Goal: Task Accomplishment & Management: Use online tool/utility

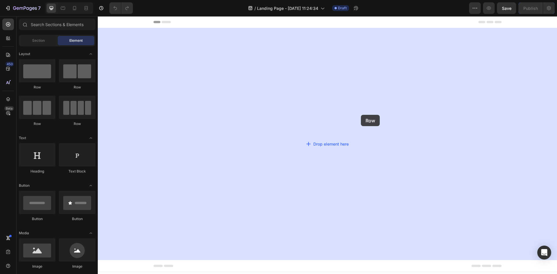
drag, startPoint x: 138, startPoint y: 98, endPoint x: 352, endPoint y: 113, distance: 214.2
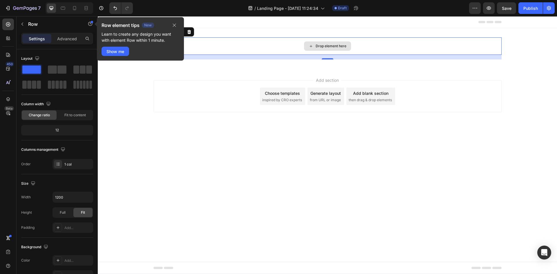
click at [289, 43] on div "Drop element here" at bounding box center [328, 45] width 348 height 17
click at [174, 23] on icon "button" at bounding box center [174, 25] width 5 height 5
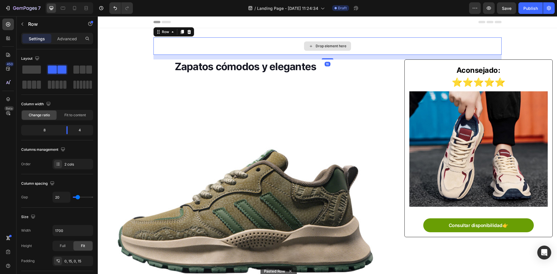
click at [210, 50] on div "Drop element here" at bounding box center [328, 45] width 348 height 17
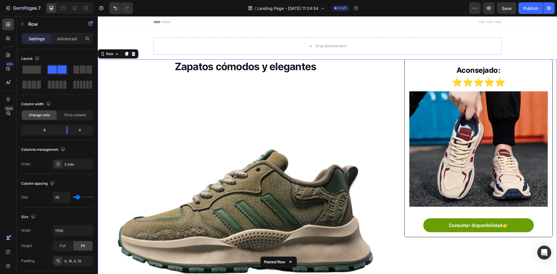
click at [136, 53] on div at bounding box center [133, 54] width 7 height 7
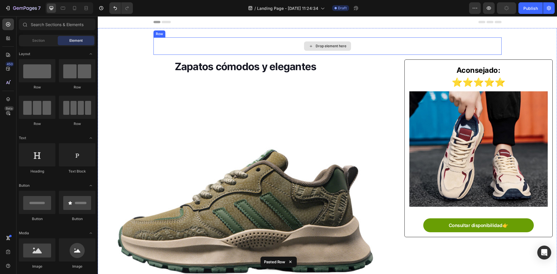
click at [501, 45] on div "Drop element here Row Zapatos cómodos y elegantes Heading Image Los consumidore…" at bounding box center [328, 247] width 460 height 421
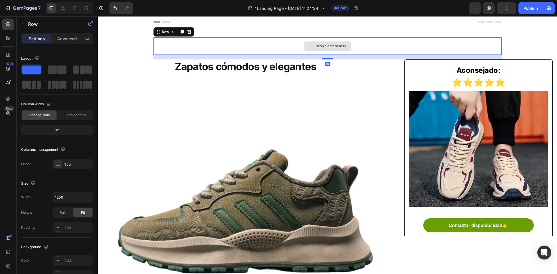
click at [487, 46] on div "Drop element here" at bounding box center [328, 45] width 348 height 17
click at [187, 30] on icon at bounding box center [189, 32] width 4 height 4
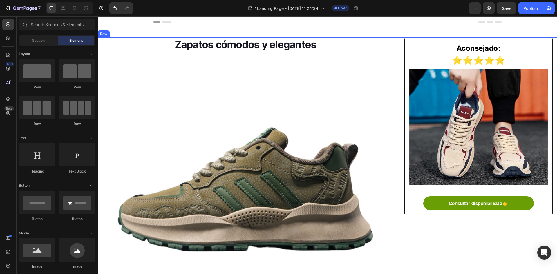
click at [398, 91] on div "Zapatos cómodos y elegantes Heading Image Los consumidores adoran los zapatos d…" at bounding box center [328, 236] width 460 height 399
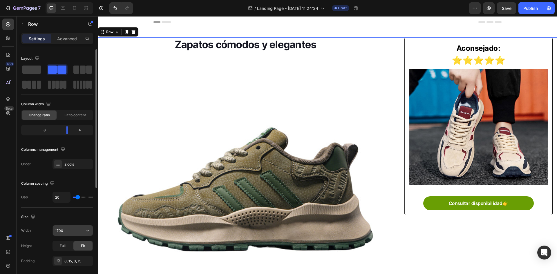
click at [73, 231] on input "1700" at bounding box center [73, 231] width 40 height 10
click at [88, 233] on icon "button" at bounding box center [88, 231] width 6 height 6
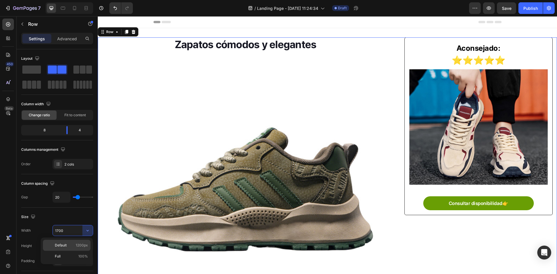
click at [71, 245] on p "Default 1200px" at bounding box center [71, 245] width 33 height 5
type input "1200"
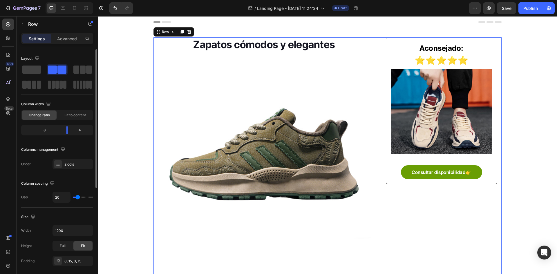
click at [73, 220] on div "Size" at bounding box center [57, 216] width 72 height 9
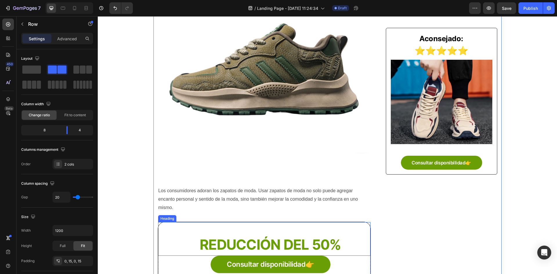
scroll to position [58, 0]
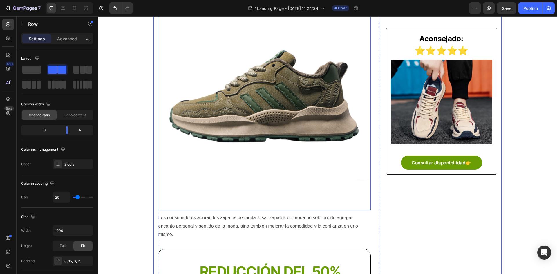
click at [308, 167] on img at bounding box center [264, 102] width 213 height 213
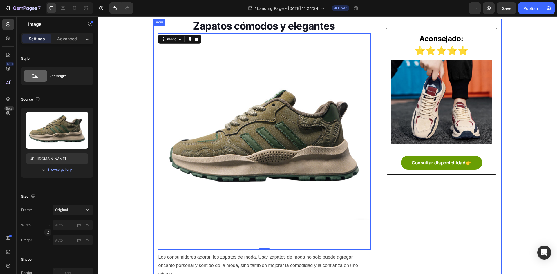
scroll to position [0, 0]
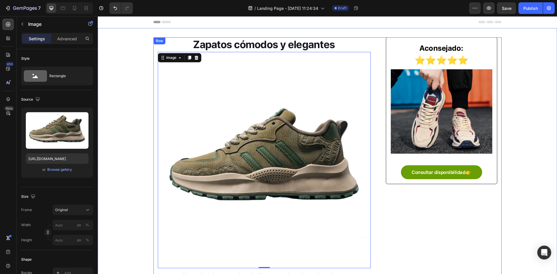
click at [403, 217] on div "Aconsejado: Text block ⭐⭐⭐⭐⭐ Text Block Image Consultar disponibilidad👉 Button …" at bounding box center [441, 203] width 111 height 333
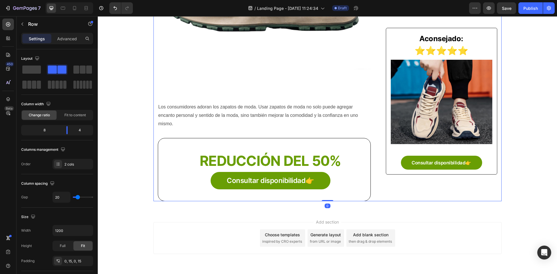
scroll to position [174, 0]
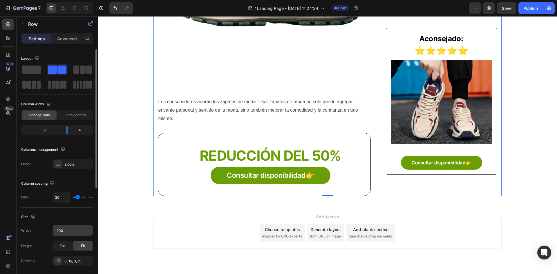
click at [71, 234] on input "1200" at bounding box center [73, 231] width 40 height 10
click at [81, 231] on input "1200" at bounding box center [73, 231] width 40 height 10
click at [85, 230] on icon "button" at bounding box center [88, 231] width 6 height 6
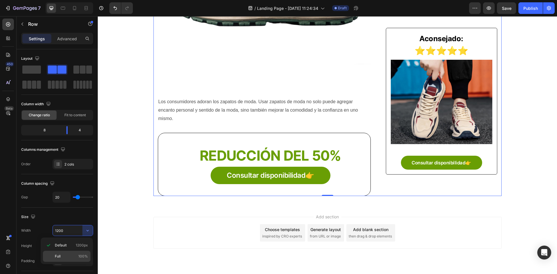
click at [66, 253] on div "Full 100%" at bounding box center [67, 256] width 48 height 11
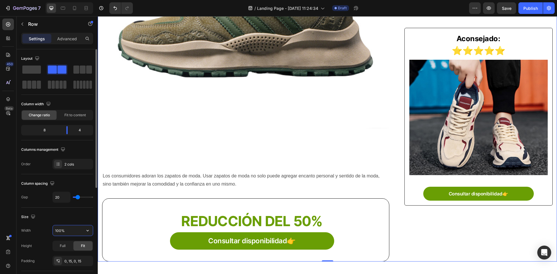
click at [69, 232] on input "100%" at bounding box center [73, 231] width 40 height 10
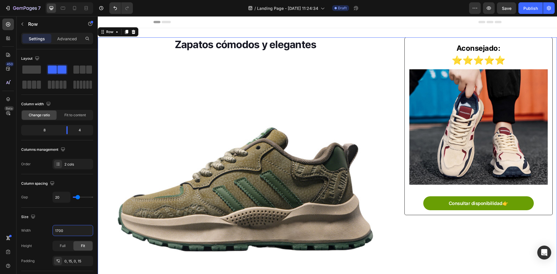
type input "1700"
click at [397, 61] on div "Zapatos cómodos y elegantes Heading Image Los consumidores adoran los zapatos d…" at bounding box center [328, 236] width 460 height 399
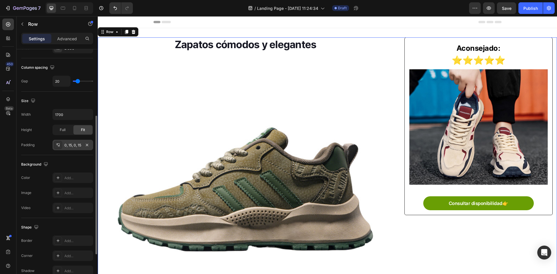
click at [74, 145] on div "0, 15, 0, 15" at bounding box center [72, 145] width 17 height 5
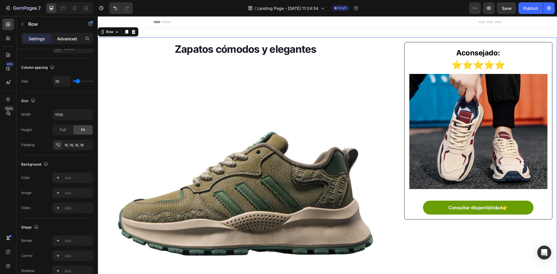
click at [66, 38] on p "Advanced" at bounding box center [67, 39] width 20 height 6
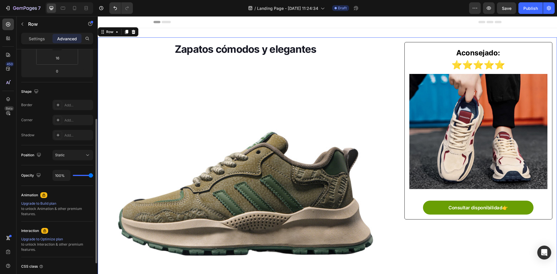
scroll to position [0, 0]
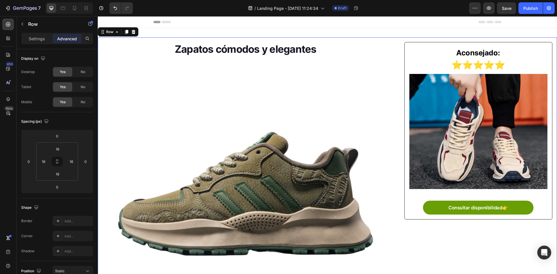
click at [396, 119] on div "Zapatos cómodos y elegantes Heading Image Los consumidores adoran los zapatos d…" at bounding box center [328, 241] width 460 height 408
click at [35, 37] on p "Settings" at bounding box center [37, 39] width 16 height 6
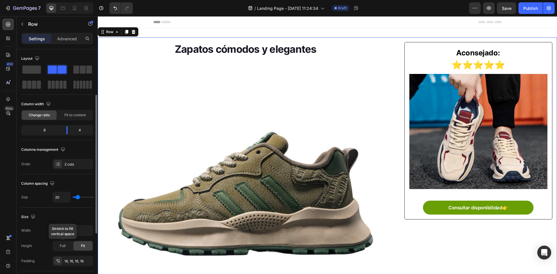
scroll to position [29, 0]
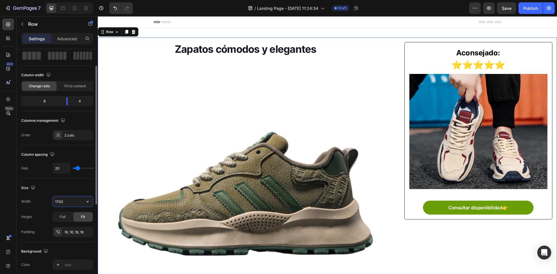
click at [68, 199] on input "1700" at bounding box center [73, 202] width 40 height 10
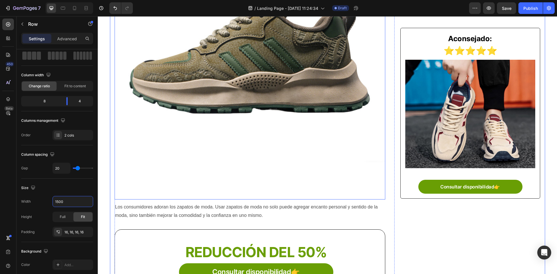
scroll to position [0, 0]
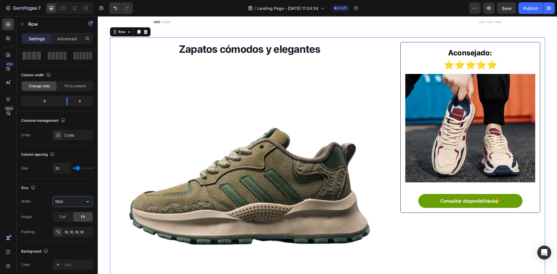
paste input "Copy element from Gempages!"
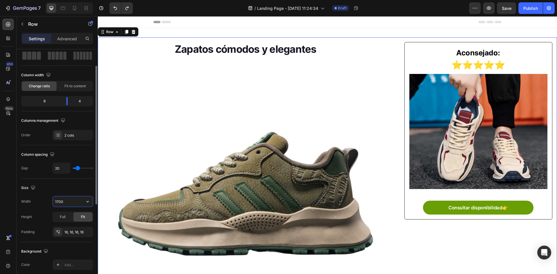
type input "1700"
click at [72, 191] on div "Size" at bounding box center [57, 187] width 72 height 9
click at [397, 160] on div "Zapatos cómodos y elegantes Heading Image Los consumidores adoran los zapatos d…" at bounding box center [328, 241] width 460 height 408
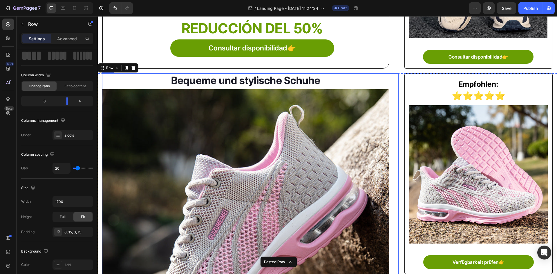
scroll to position [372, 0]
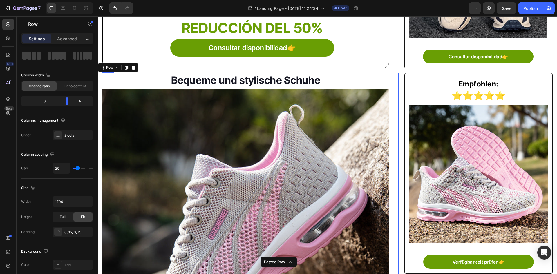
click at [392, 158] on div "Bequeme und stylische Schuhe Heading Image Verbraucher lieben modische Schuhe. …" at bounding box center [250, 272] width 297 height 399
click at [397, 158] on div "Bequeme und stylische Schuhe Heading Image Verbraucher lieben modische Schuhe. …" at bounding box center [328, 272] width 460 height 399
click at [61, 203] on input "1700" at bounding box center [73, 202] width 40 height 10
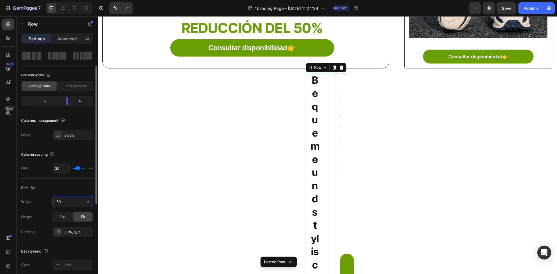
type input "1500"
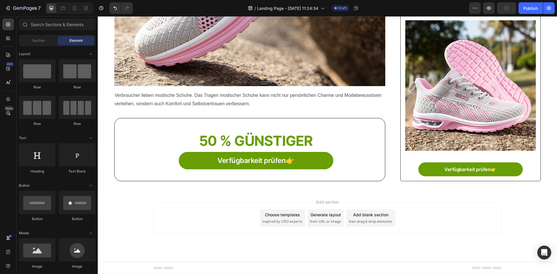
scroll to position [0, 0]
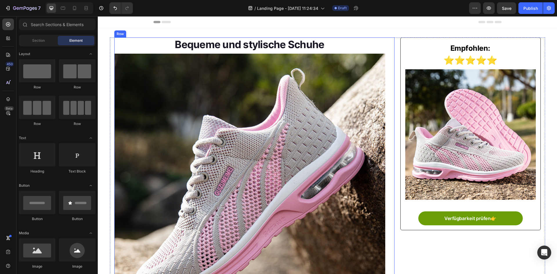
click at [392, 45] on div "Bequeme und stylische Schuhe Heading Image Verbraucher lieben modische Schuhe. …" at bounding box center [254, 228] width 281 height 383
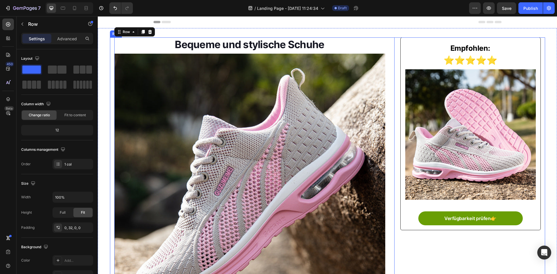
click at [395, 45] on div "Bequeme und stylische Schuhe Heading Image Verbraucher lieben modische Schuhe. …" at bounding box center [327, 228] width 435 height 383
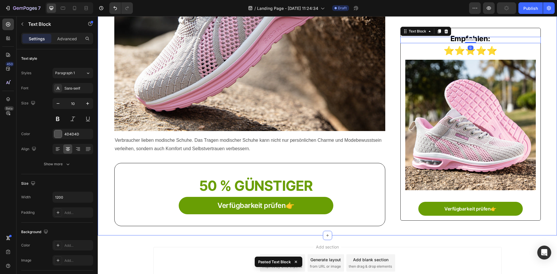
scroll to position [239, 0]
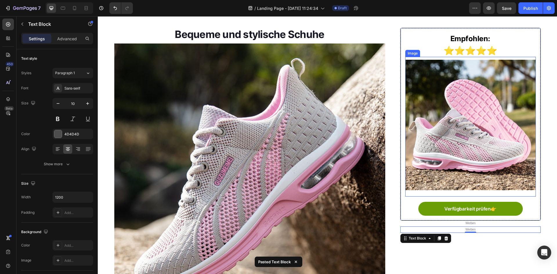
scroll to position [0, 0]
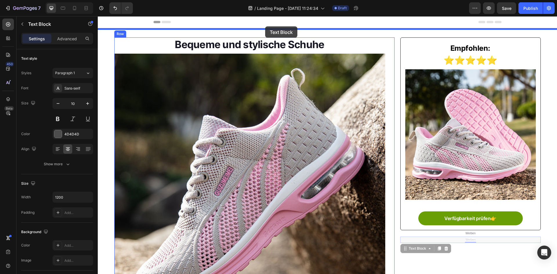
drag, startPoint x: 403, startPoint y: 249, endPoint x: 265, endPoint y: 26, distance: 262.0
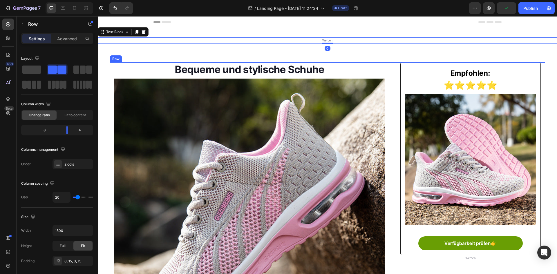
click at [494, 262] on div "Empfohlen: Text block ⭐⭐⭐⭐⭐ Text Block Image Verfügbarkeit prüfen👉 Button Row W…" at bounding box center [471, 253] width 140 height 383
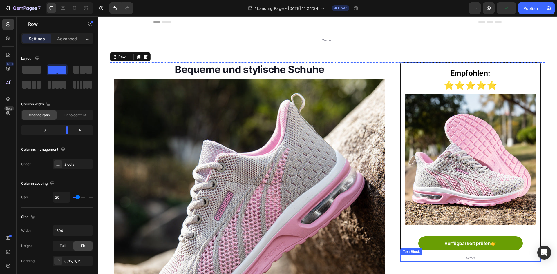
click at [493, 258] on p "Werben" at bounding box center [470, 258] width 139 height 5
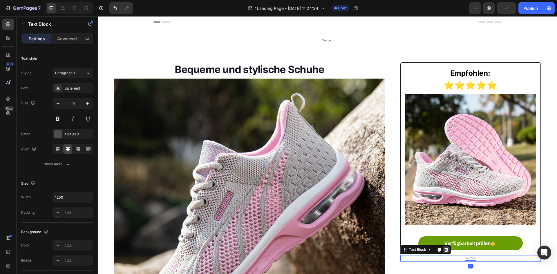
click at [446, 251] on icon at bounding box center [447, 250] width 4 height 4
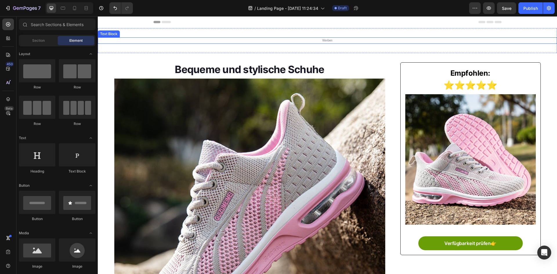
click at [354, 39] on p "Werben" at bounding box center [327, 40] width 347 height 5
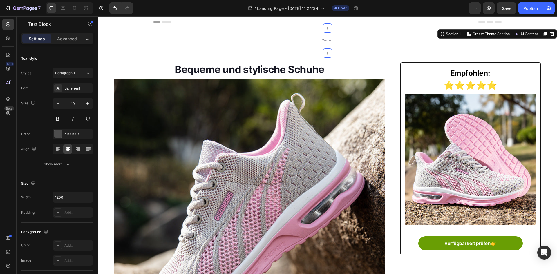
click at [307, 34] on div "Werben Text Block Section 1 You can create reusable sections Create Theme Secti…" at bounding box center [328, 40] width 460 height 25
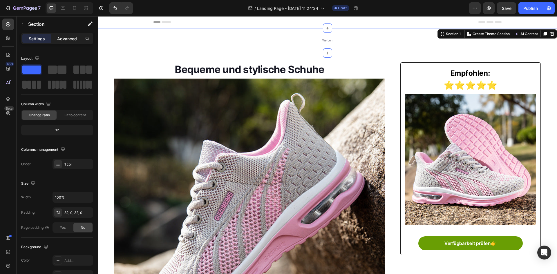
click at [71, 39] on p "Advanced" at bounding box center [67, 39] width 20 height 6
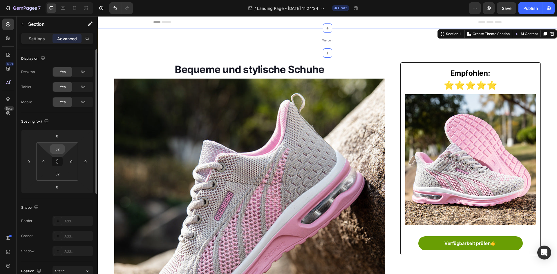
click at [58, 150] on input "32" at bounding box center [58, 149] width 12 height 9
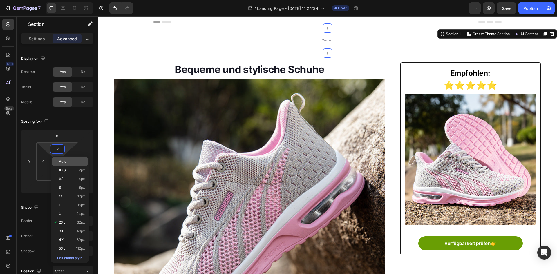
click at [73, 164] on div "Auto" at bounding box center [70, 161] width 36 height 9
type input "Auto"
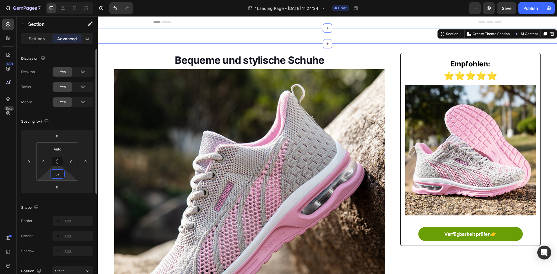
drag, startPoint x: 57, startPoint y: 174, endPoint x: 59, endPoint y: 179, distance: 4.9
click at [57, 174] on input "32" at bounding box center [58, 174] width 12 height 9
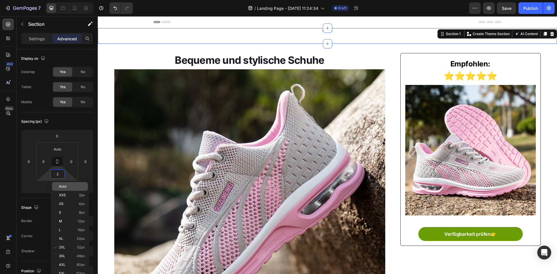
click at [67, 188] on p "Auto" at bounding box center [72, 187] width 26 height 4
type input "Auto"
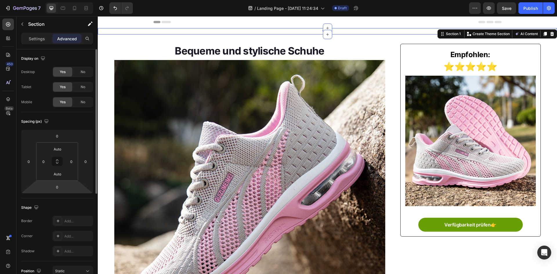
scroll to position [116, 0]
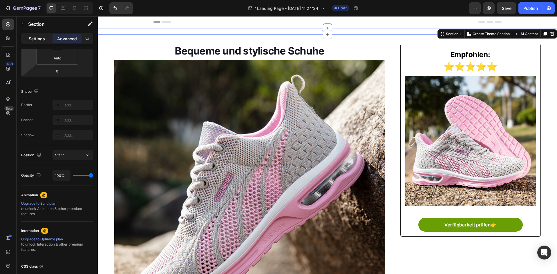
click at [34, 37] on p "Settings" at bounding box center [37, 39] width 16 height 6
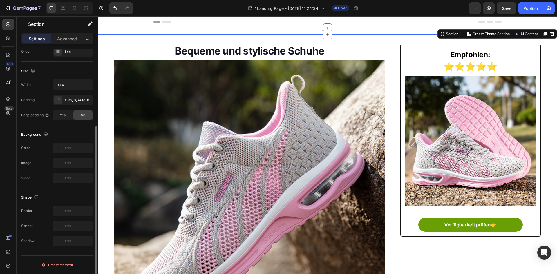
scroll to position [113, 0]
click at [60, 148] on icon at bounding box center [58, 148] width 5 height 5
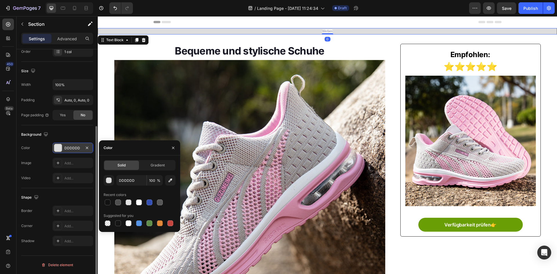
click at [305, 32] on p "Werben" at bounding box center [327, 31] width 347 height 5
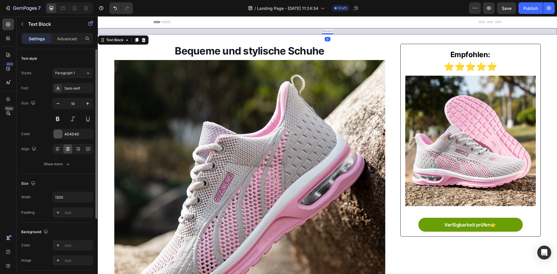
click at [305, 32] on p "Werben" at bounding box center [327, 31] width 347 height 5
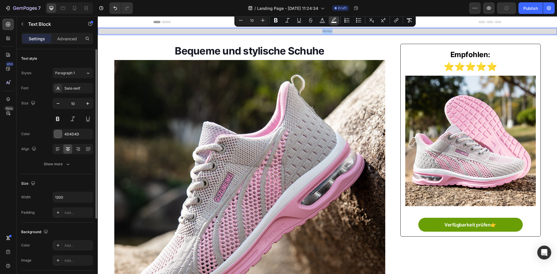
click at [331, 19] on button "color" at bounding box center [334, 20] width 10 height 10
type input "FFFFFF"
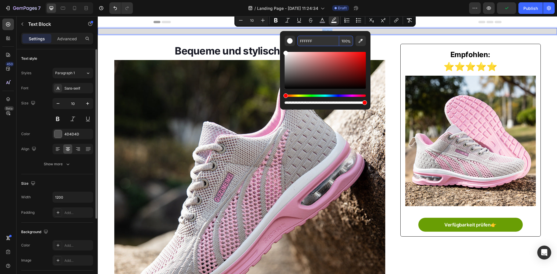
click at [345, 43] on input "100" at bounding box center [346, 41] width 14 height 10
type input "0"
click at [175, 133] on img at bounding box center [249, 195] width 271 height 271
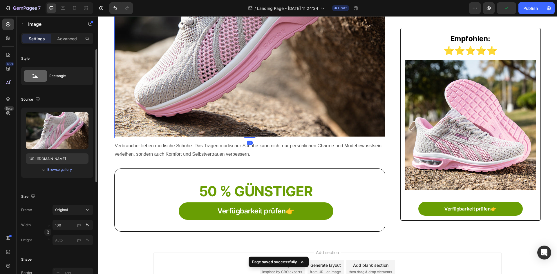
scroll to position [245, 0]
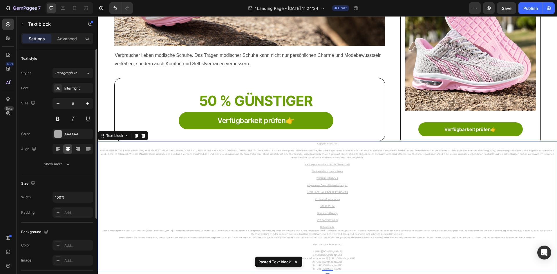
scroll to position [303, 0]
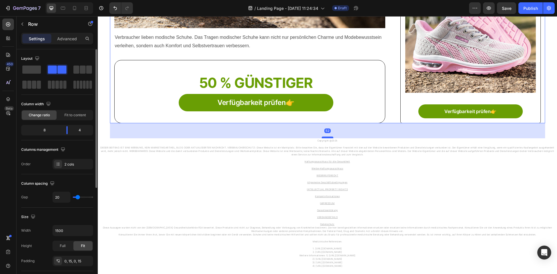
drag, startPoint x: 329, startPoint y: 122, endPoint x: 328, endPoint y: 138, distance: 15.1
click at [328, 138] on div at bounding box center [328, 138] width 12 height 2
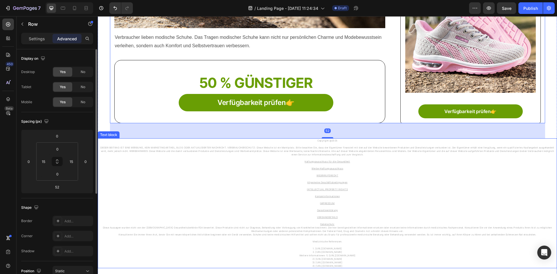
scroll to position [390, 0]
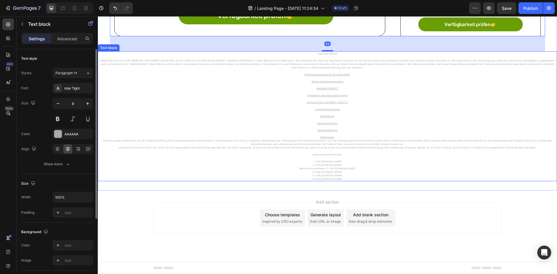
click at [385, 140] on p "Diese Aussagen wurden nicht von der [DEMOGRAPHIC_DATA] Gesundheitsbehörde FDA b…" at bounding box center [327, 142] width 458 height 7
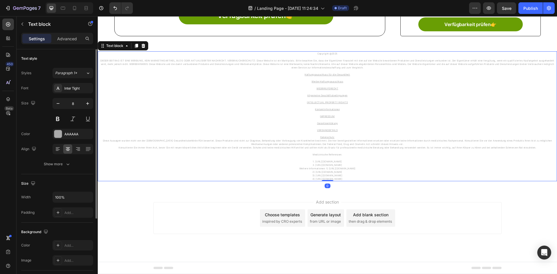
click at [62, 203] on div "Width 100% Padding Add..." at bounding box center [57, 205] width 72 height 26
click at [69, 199] on input "100%" at bounding box center [73, 197] width 40 height 10
click at [86, 200] on icon "button" at bounding box center [88, 197] width 6 height 6
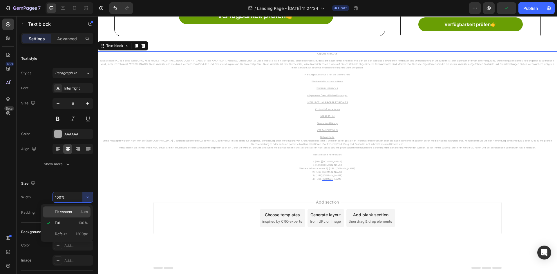
click at [72, 213] on span "Fit content" at bounding box center [63, 212] width 17 height 5
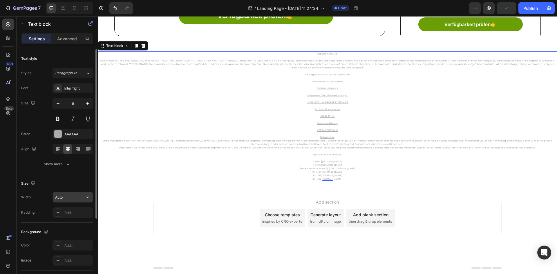
click at [86, 194] on button "button" at bounding box center [87, 197] width 10 height 10
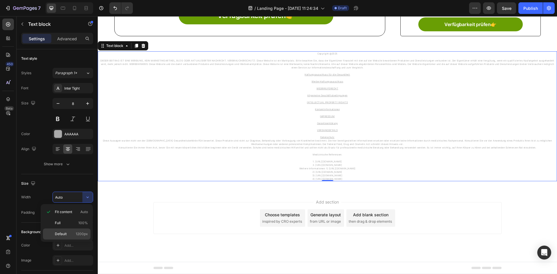
click at [62, 237] on span "Default" at bounding box center [61, 234] width 12 height 5
type input "1200"
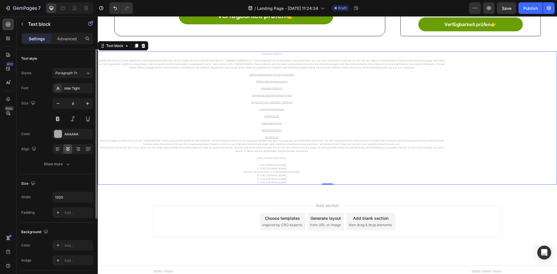
scroll to position [102, 0]
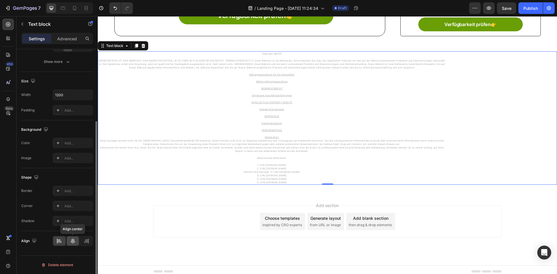
click at [71, 241] on icon at bounding box center [73, 241] width 6 height 6
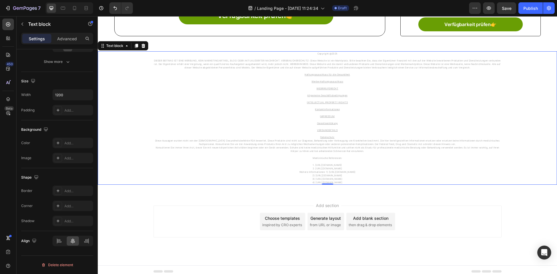
scroll to position [361, 0]
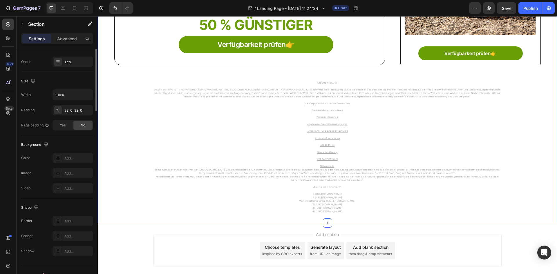
scroll to position [0, 0]
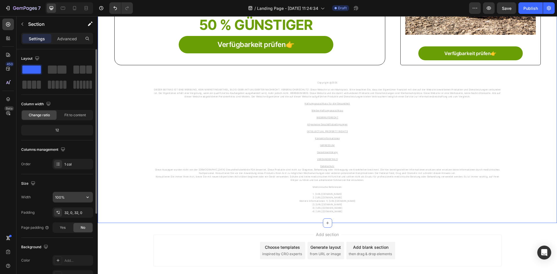
click at [65, 195] on input "100%" at bounding box center [73, 197] width 40 height 10
click at [83, 199] on button "button" at bounding box center [87, 197] width 10 height 10
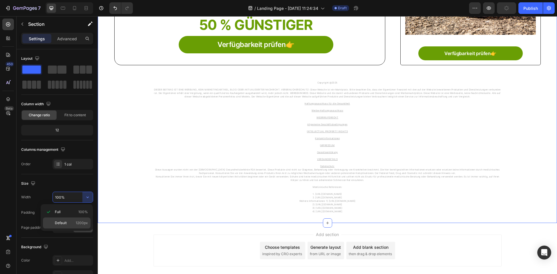
click at [80, 221] on span "1200px" at bounding box center [82, 223] width 12 height 5
type input "1200"
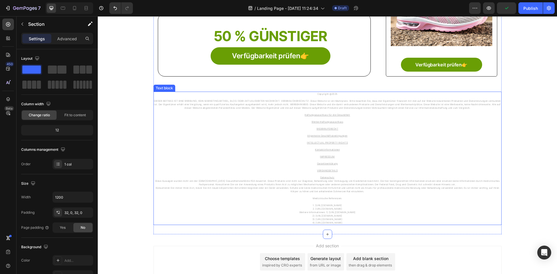
scroll to position [248, 0]
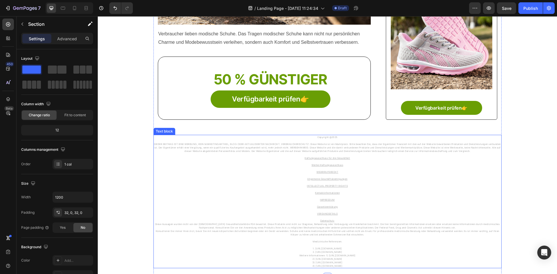
click at [159, 181] on p "Haftungsausschluss für die Gesundheit Werbe-Haftungsausschluss WIDERRUFSRECHT A…" at bounding box center [327, 174] width 347 height 42
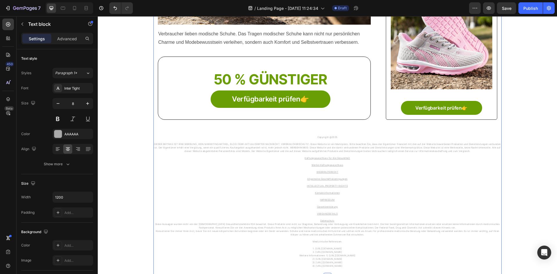
click at [371, 124] on div "Bequeme und stylische Schuhe Heading Image Verbraucher lieben modische Schuhe. …" at bounding box center [328, 31] width 348 height 473
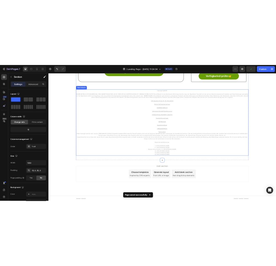
scroll to position [336, 0]
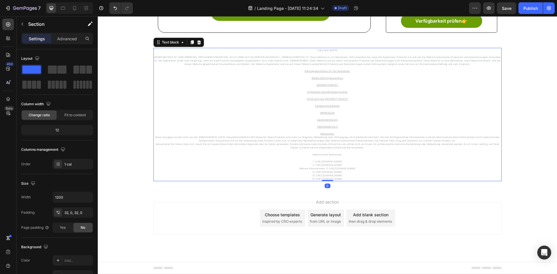
click at [318, 71] on u "Haftungsausschluss für die Gesundheit" at bounding box center [328, 71] width 46 height 3
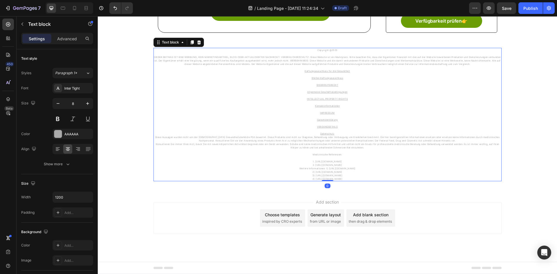
click at [318, 71] on u "Haftungsausschluss für die Gesundheit" at bounding box center [328, 71] width 46 height 3
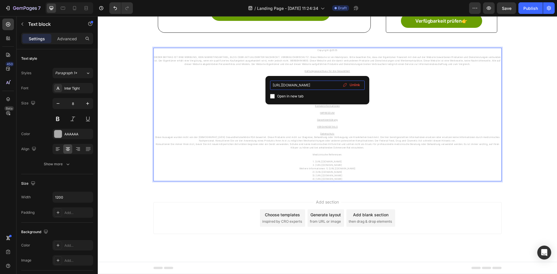
click at [290, 84] on input "[URL][DOMAIN_NAME]" at bounding box center [317, 85] width 95 height 9
type input "[URL][DOMAIN_NAME]"
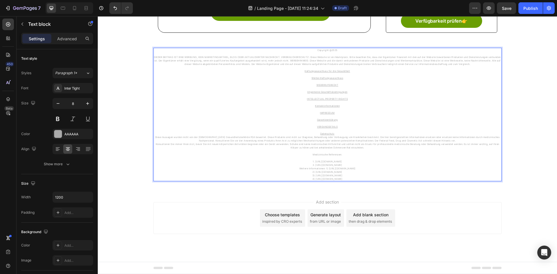
click at [330, 71] on u "Haftungsausschluss für die Gesundheit" at bounding box center [328, 71] width 46 height 3
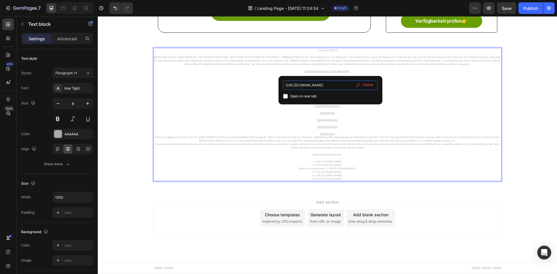
click at [327, 87] on input "[URL][DOMAIN_NAME]" at bounding box center [330, 85] width 95 height 9
click at [368, 118] on p "IMPRESSUM Garantieerklärung VERSANDDETAILS Datenschutz" at bounding box center [327, 123] width 347 height 24
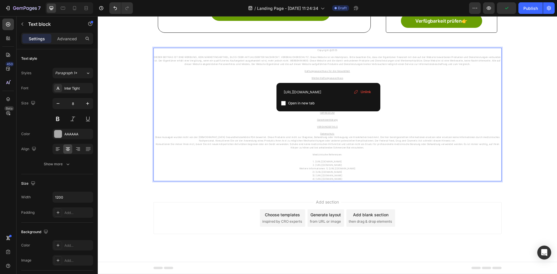
click at [328, 78] on u "Werbe-Haftungsausschluss" at bounding box center [328, 78] width 32 height 3
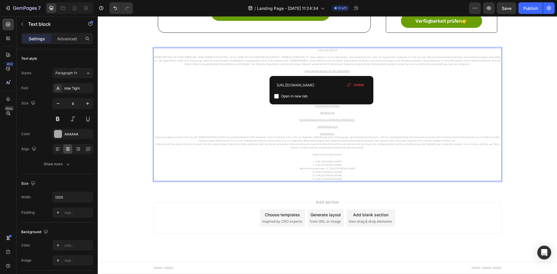
click at [322, 70] on u "Haftungsausschluss für die Gesundheit" at bounding box center [328, 71] width 46 height 3
click at [291, 87] on input "[URL][DOMAIN_NAME]" at bounding box center [321, 85] width 95 height 9
click at [396, 88] on p "Haftungsausschluss für die Gesundheit Werbe-Haftungsausschluss WIDERRUFSRECHT A…" at bounding box center [327, 87] width 347 height 42
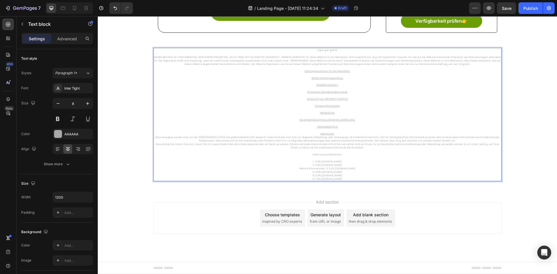
click at [325, 76] on p "Haftungsausschluss für die Gesundheit Werbe-Haftungsausschluss WIDERRUFSRECHT ⁠…" at bounding box center [327, 87] width 347 height 42
click at [324, 80] on p "Haftungsausschluss für die Gesundheit ⁠⁠⁠⁠⁠⁠⁠ Werbe-Haftungsausschluss WIDERRUF…" at bounding box center [327, 87] width 347 height 42
click at [325, 78] on u "Werbe-Haftungsausschluss" at bounding box center [328, 78] width 32 height 3
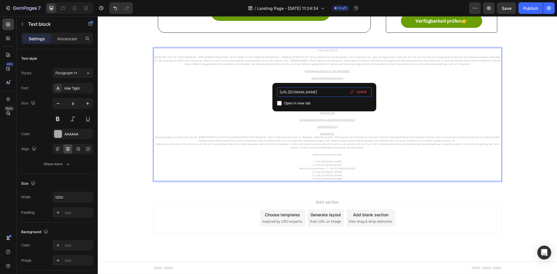
click at [298, 89] on input "[URL][DOMAIN_NAME]" at bounding box center [324, 92] width 95 height 9
type input "[URL][DOMAIN_NAME]"
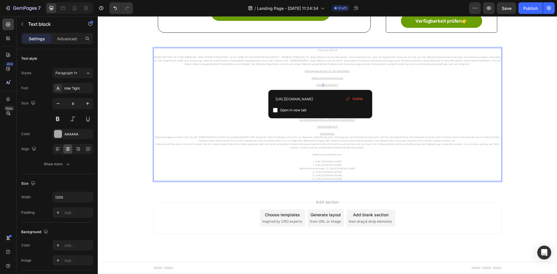
click at [322, 87] on p "Haftungsausschluss für die Gesundheit Werbe-Haftungsausschluss ⁠⁠⁠⁠⁠⁠⁠ WIDERRUF…" at bounding box center [327, 87] width 347 height 42
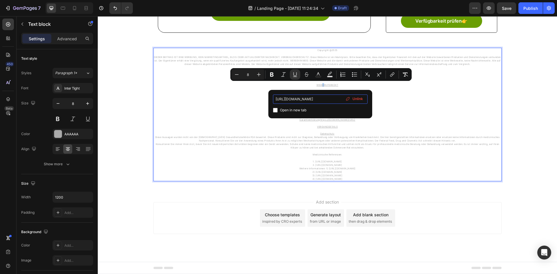
click at [295, 98] on input "[URL][DOMAIN_NAME]" at bounding box center [320, 99] width 95 height 9
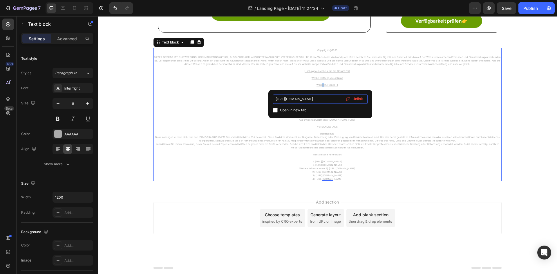
type input "[URL][DOMAIN_NAME]"
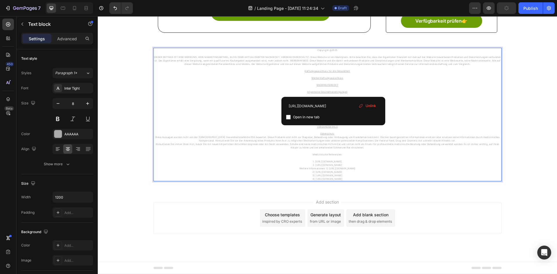
click at [333, 92] on u "Allgemeine Geschäftsbedingungen" at bounding box center [327, 92] width 40 height 3
click at [308, 107] on input "[URL][DOMAIN_NAME]" at bounding box center [333, 106] width 95 height 9
paste input "vividan"
type input "[URL][DOMAIN_NAME]"
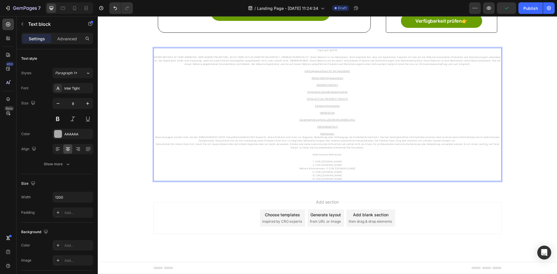
click at [365, 107] on p "Haftungsausschluss für die Gesundheit Werbe-Haftungsausschluss WIDE R RUFSRECHT…" at bounding box center [327, 87] width 347 height 42
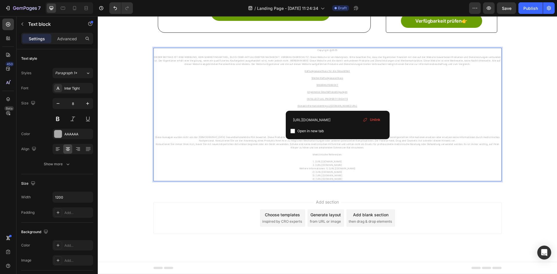
click at [334, 99] on u "INTELLECTUAL PROPERTY RIGHTS" at bounding box center [327, 99] width 41 height 3
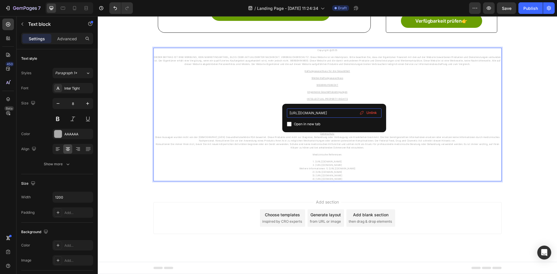
click at [305, 111] on input "[URL][DOMAIN_NAME]" at bounding box center [334, 113] width 95 height 9
type input "[URL][DOMAIN_NAME]"
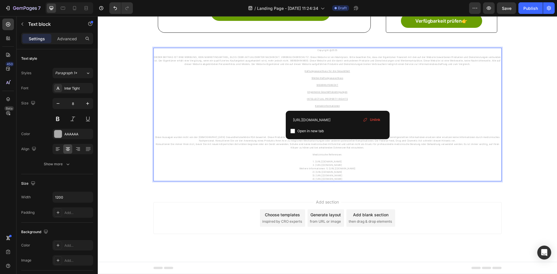
type input "[URL][DOMAIN_NAME]"
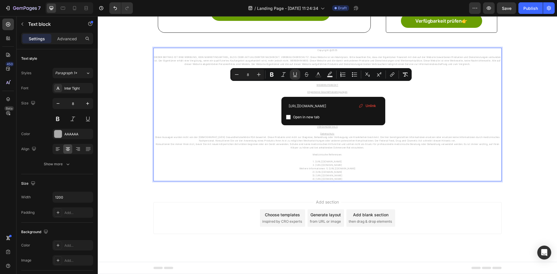
click at [417, 95] on p "Haftungsausschluss für die Gesundheit Werbe-Haftungsausschluss WIDERRUFSRECHT A…" at bounding box center [327, 87] width 347 height 42
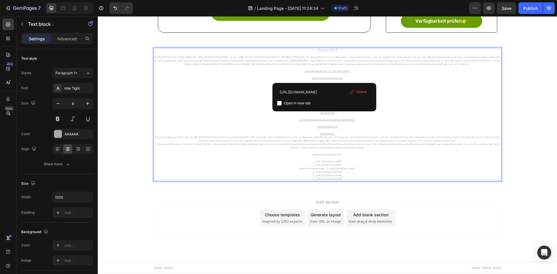
type input "[URL][DOMAIN_NAME]"
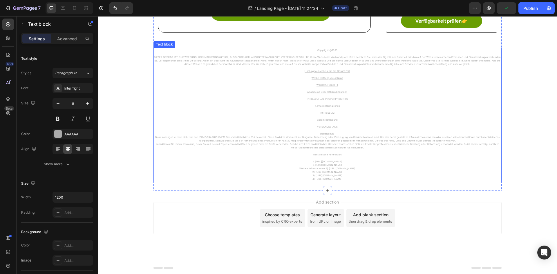
click at [322, 77] on u "Werbe-Haftungsausschluss" at bounding box center [328, 78] width 32 height 3
click at [324, 78] on u "Werbe-Haftungsausschluss" at bounding box center [328, 78] width 32 height 3
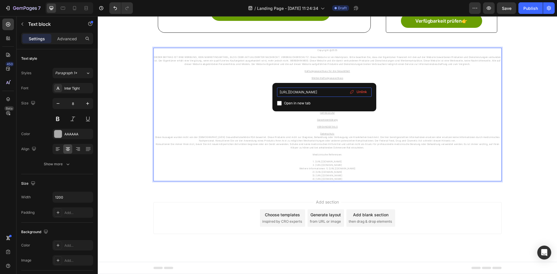
click at [295, 93] on input "[URL][DOMAIN_NAME]" at bounding box center [324, 92] width 95 height 9
type input "[URL][DOMAIN_NAME]"
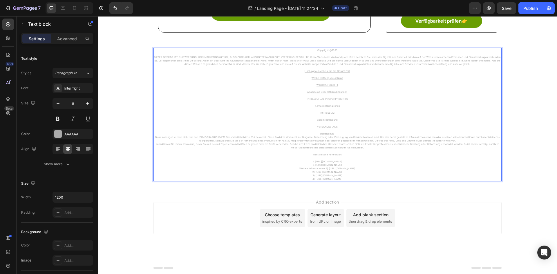
click at [325, 70] on u "Haftungsausschluss für die Gesundheit" at bounding box center [328, 71] width 46 height 3
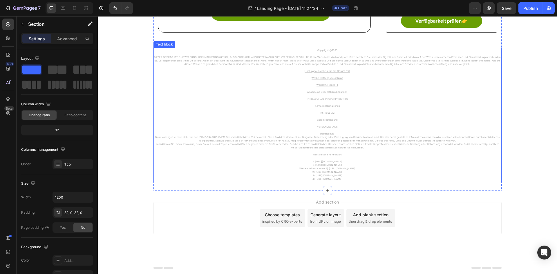
click at [325, 84] on u "WIDERRUFSRECHT" at bounding box center [328, 85] width 22 height 3
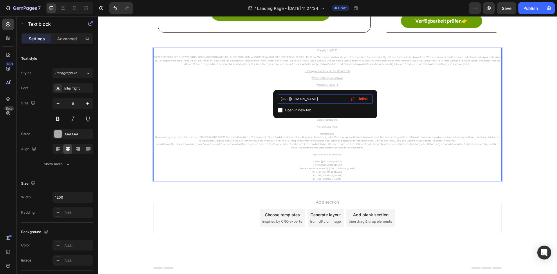
click at [298, 100] on input "[URL][DOMAIN_NAME]" at bounding box center [325, 99] width 95 height 9
type input "[URL][DOMAIN_NAME]"
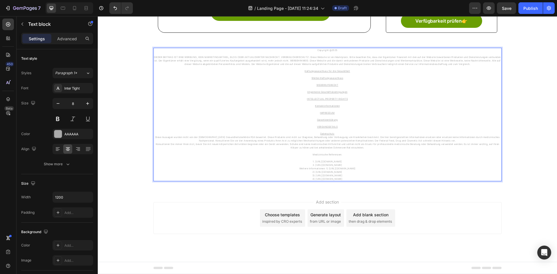
click at [322, 92] on u "Allgemeine Geschäftsbedingungen" at bounding box center [327, 92] width 40 height 3
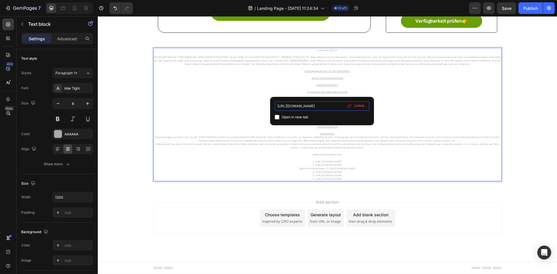
click at [301, 105] on input "[URL][DOMAIN_NAME]" at bounding box center [322, 106] width 95 height 9
type input "[URL][DOMAIN_NAME]"
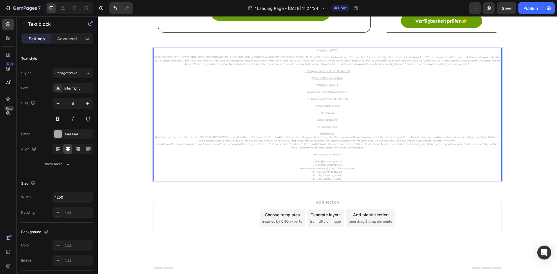
click at [318, 99] on u "INTELLECTUAL PROPERTY RIGHTS" at bounding box center [327, 99] width 41 height 3
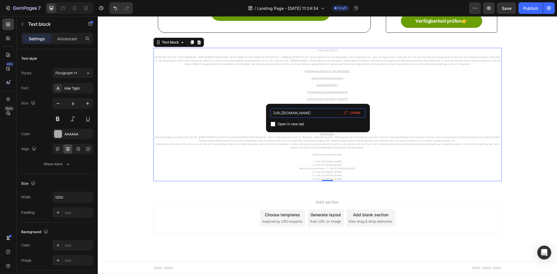
click at [293, 113] on input "[URL][DOMAIN_NAME]" at bounding box center [318, 113] width 95 height 9
paste input "vividan"
type input "[URL][DOMAIN_NAME]"
click at [325, 105] on u "Kontaktinformationen" at bounding box center [327, 106] width 25 height 3
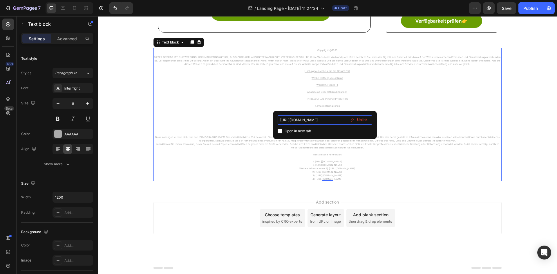
click at [295, 121] on input "[URL][DOMAIN_NAME]" at bounding box center [325, 120] width 95 height 9
type input "[URL][DOMAIN_NAME]"
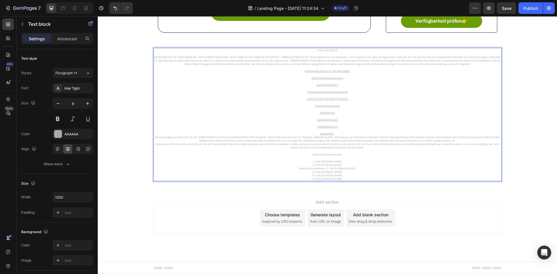
click at [324, 113] on u "IMPRESSUM" at bounding box center [327, 112] width 15 height 3
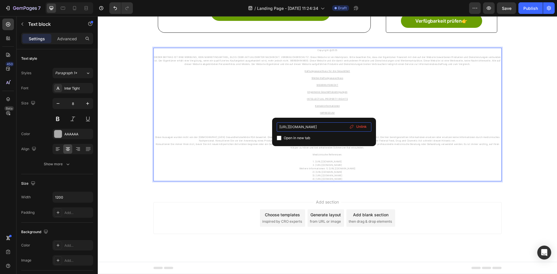
click at [298, 125] on input "[URL][DOMAIN_NAME]" at bounding box center [324, 126] width 95 height 9
paste input "vividan"
type input "[URL][DOMAIN_NAME]"
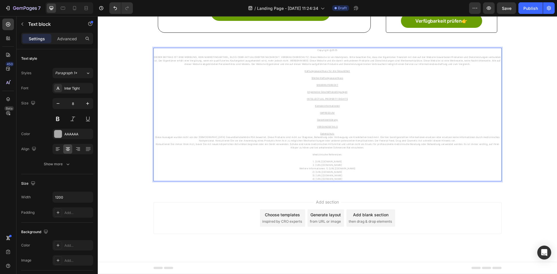
click at [325, 120] on u "Garantieerklärung" at bounding box center [327, 119] width 21 height 3
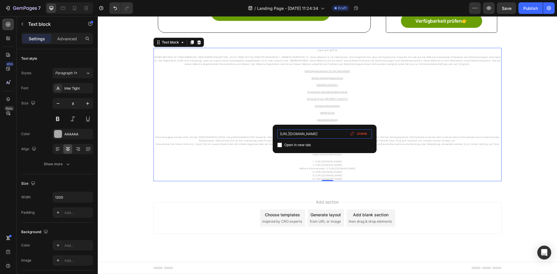
click at [297, 133] on input "[URL][DOMAIN_NAME]" at bounding box center [325, 133] width 95 height 9
type input "[URL][DOMAIN_NAME]"
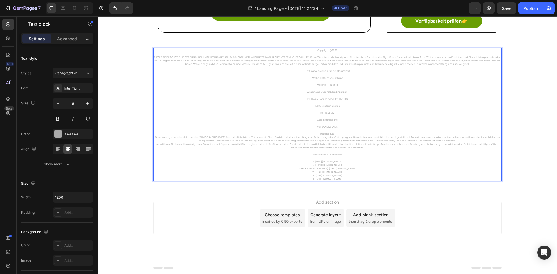
click at [323, 127] on u "VERSANDDETAILS" at bounding box center [327, 126] width 21 height 3
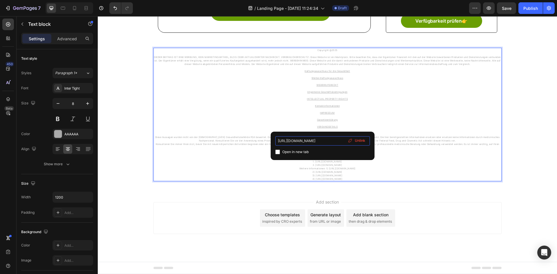
click at [298, 139] on input "[URL][DOMAIN_NAME]" at bounding box center [322, 140] width 95 height 9
type input "[URL][DOMAIN_NAME]"
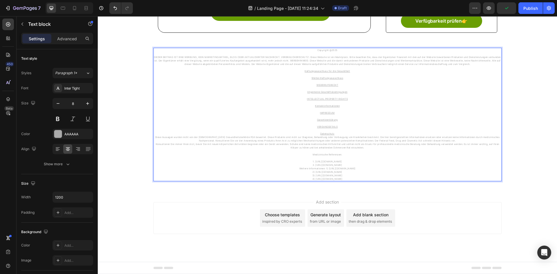
click at [325, 134] on u "Datenschutz" at bounding box center [327, 133] width 14 height 3
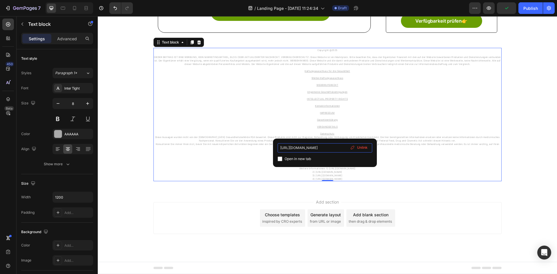
click at [298, 145] on input "[URL][DOMAIN_NAME]" at bounding box center [325, 147] width 95 height 9
click at [297, 145] on input "[URL][DOMAIN_NAME]" at bounding box center [325, 147] width 95 height 9
paste input "vividan"
type input "[URL][DOMAIN_NAME]"
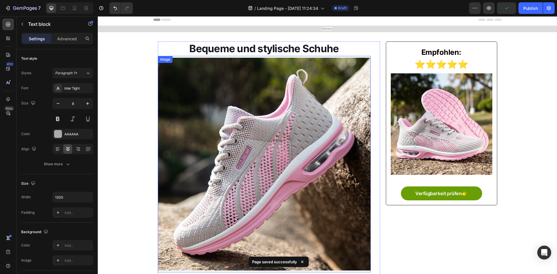
scroll to position [0, 0]
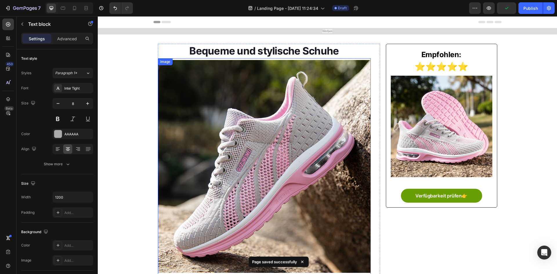
click at [279, 142] on img at bounding box center [264, 166] width 213 height 213
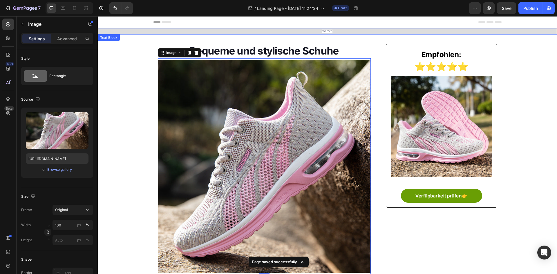
click at [341, 31] on p "Werben" at bounding box center [327, 31] width 347 height 5
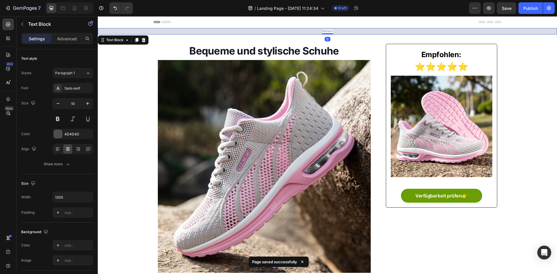
click at [327, 30] on span "Werben" at bounding box center [328, 31] width 10 height 3
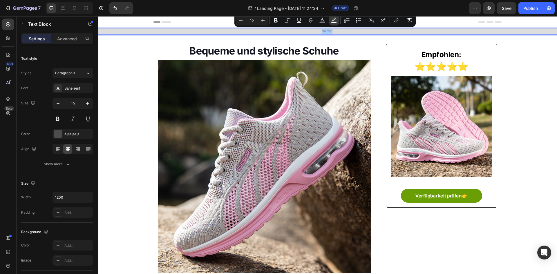
click at [331, 22] on rect "Editor contextual toolbar" at bounding box center [334, 22] width 6 height 1
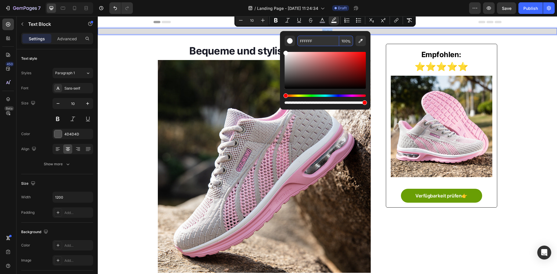
click at [347, 42] on span "%" at bounding box center [348, 41] width 3 height 6
click at [343, 42] on input "100" at bounding box center [346, 41] width 14 height 10
type input "0"
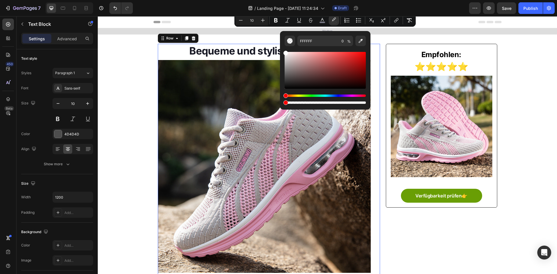
click at [376, 46] on div "Bequeme und stylische Schuhe Heading Image Verbraucher lieben modische Schuhe. …" at bounding box center [269, 206] width 223 height 325
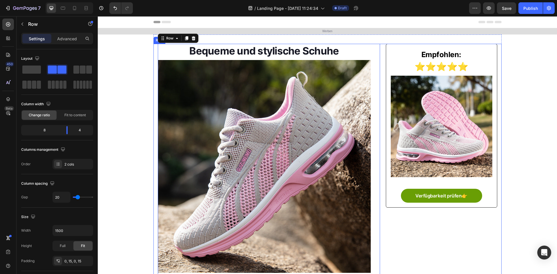
click at [380, 50] on div "Bequeme und stylische Schuhe Heading Image Verbraucher lieben modische Schuhe. …" at bounding box center [328, 206] width 348 height 325
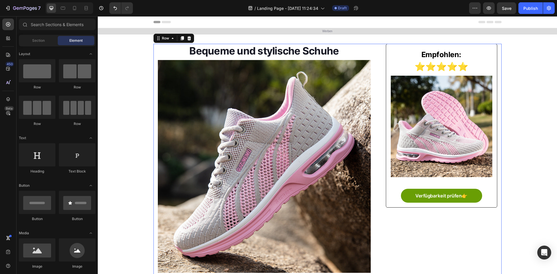
click at [144, 114] on div "Werben Text Block Section 1 Bequeme und stylische Schuhe Heading Image Verbrauc…" at bounding box center [328, 277] width 460 height 498
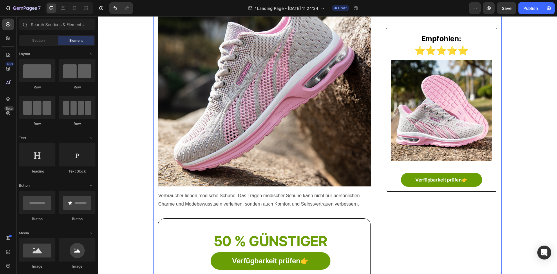
scroll to position [87, 0]
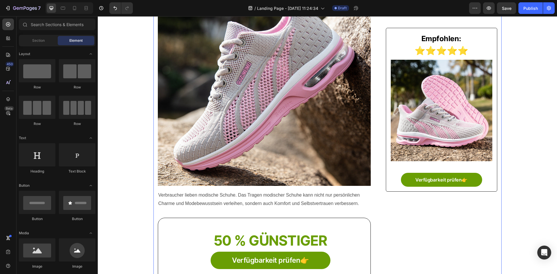
click at [382, 228] on div "Bequeme und stylische Schuhe Heading Image Verbraucher lieben modische Schuhe. …" at bounding box center [328, 119] width 348 height 325
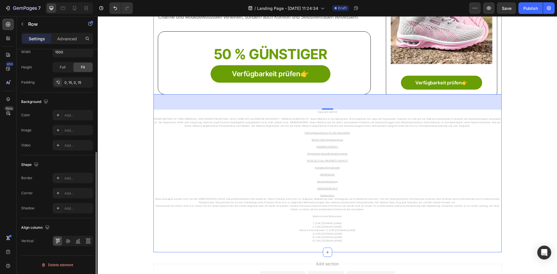
scroll to position [319, 0]
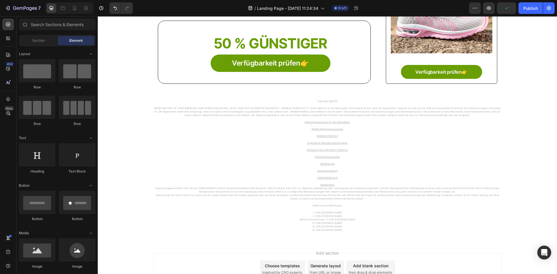
scroll to position [203, 0]
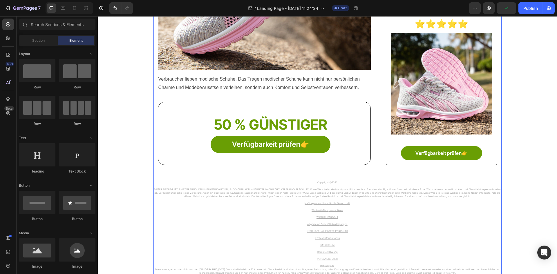
click at [156, 168] on div "Bequeme und stylische Schuhe Heading Image Verbraucher lieben modische Schuhe. …" at bounding box center [328, 77] width 348 height 473
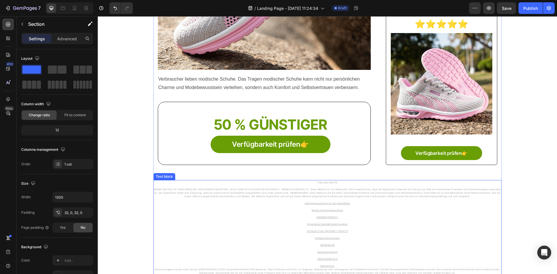
click at [179, 223] on p "Haftungsausschluss für die Gesundheit Werbe-Haftungsausschluss WIDERRUFSRECHT A…" at bounding box center [327, 219] width 347 height 42
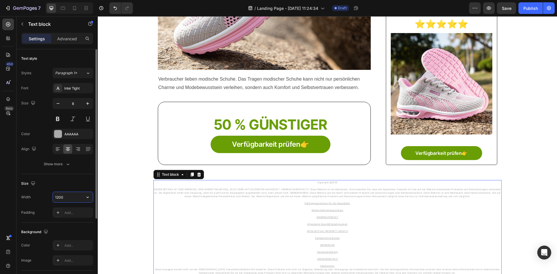
click at [71, 197] on input "1200" at bounding box center [73, 197] width 40 height 10
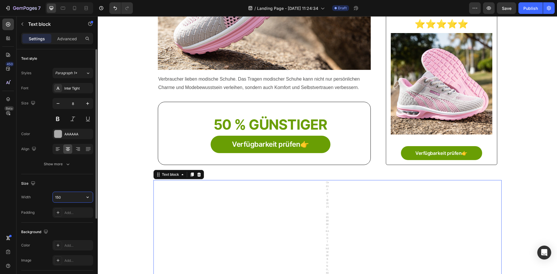
type input "1500"
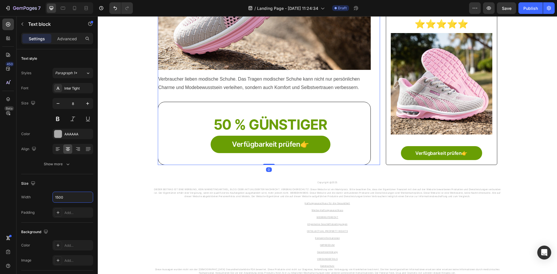
click at [369, 152] on div "Bequeme und stylische Schuhe Heading Image Verbraucher lieben modische Schuhe. …" at bounding box center [269, 3] width 223 height 325
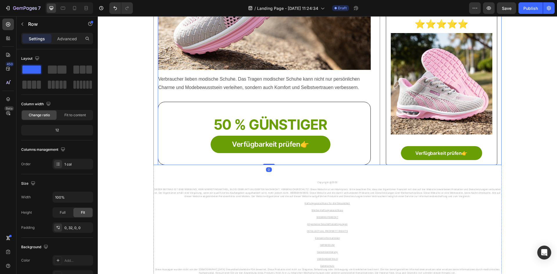
click at [381, 152] on div "Bequeme und stylische Schuhe Heading Image Verbraucher lieben modische Schuhe. …" at bounding box center [328, 3] width 348 height 325
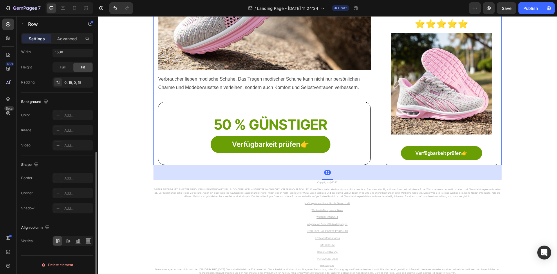
scroll to position [92, 0]
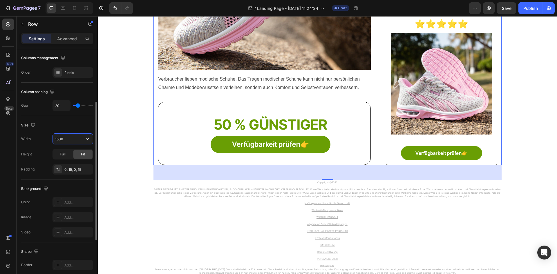
click at [68, 137] on input "1500" at bounding box center [73, 139] width 40 height 10
click at [87, 140] on icon "button" at bounding box center [88, 139] width 6 height 6
click at [65, 163] on p "Full 100%" at bounding box center [71, 164] width 33 height 5
click at [74, 125] on div "Size" at bounding box center [57, 125] width 72 height 9
type input "1500"
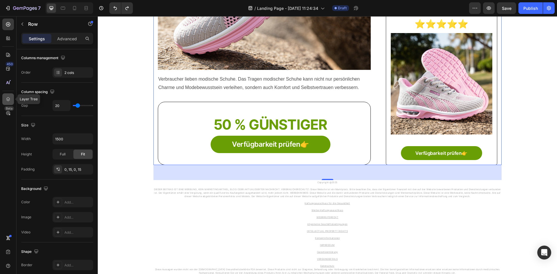
click at [8, 101] on icon at bounding box center [8, 99] width 6 height 6
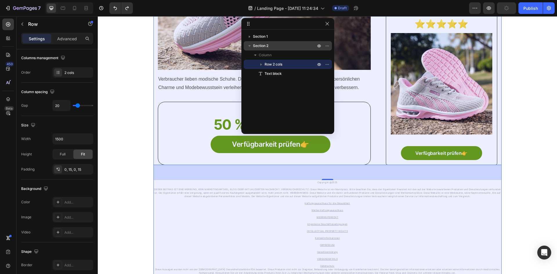
click at [275, 46] on p "Section 2" at bounding box center [285, 46] width 64 height 6
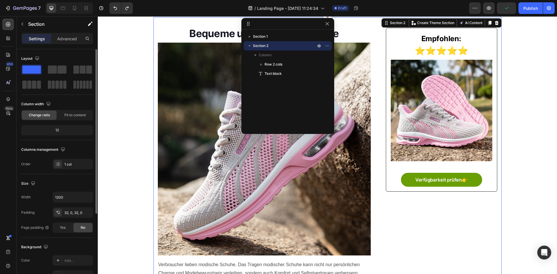
scroll to position [0, 0]
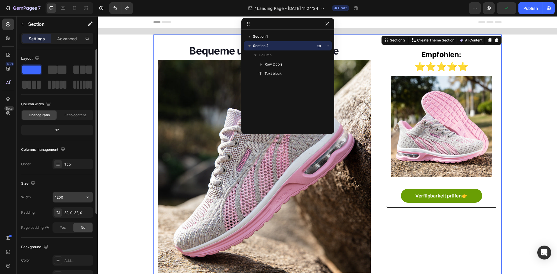
click at [72, 192] on input "1200" at bounding box center [73, 197] width 40 height 10
click at [79, 198] on input "1200" at bounding box center [73, 197] width 40 height 10
click at [92, 198] on button "button" at bounding box center [87, 197] width 10 height 10
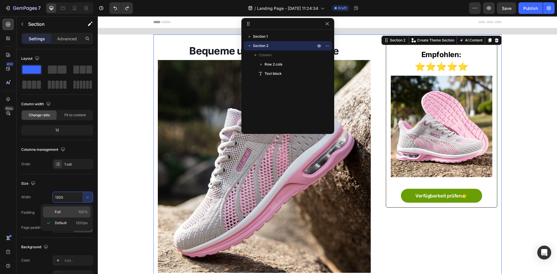
click at [71, 212] on p "Full 100%" at bounding box center [71, 212] width 33 height 5
type input "100%"
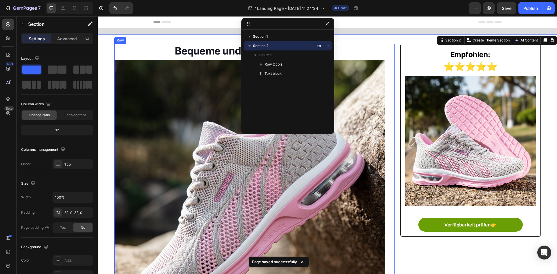
click at [216, 161] on img at bounding box center [249, 195] width 271 height 271
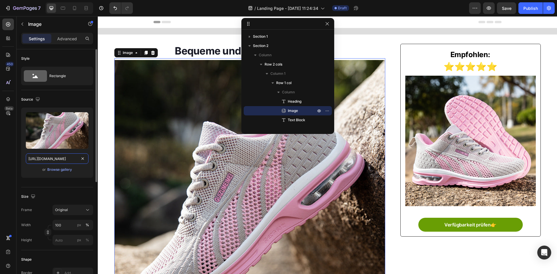
paste input "[DOMAIN_NAME][URL]"
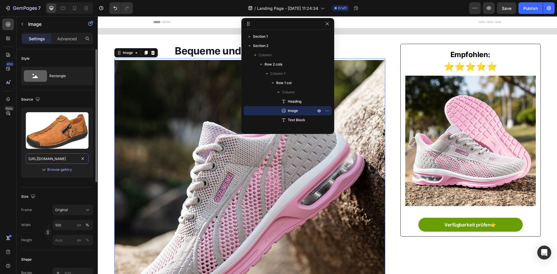
type input "[URL][DOMAIN_NAME]"
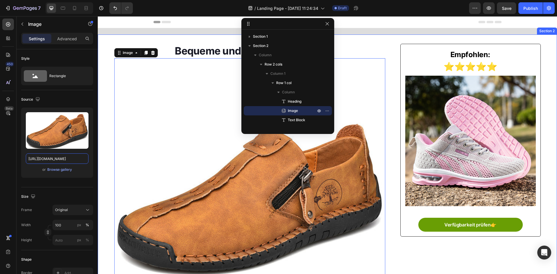
scroll to position [0, 0]
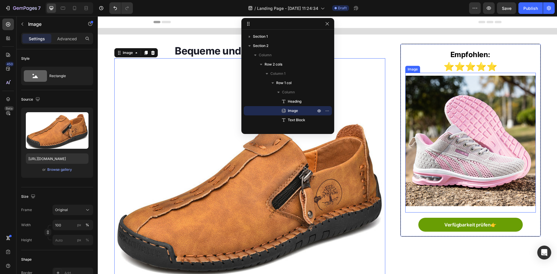
click at [494, 124] on img at bounding box center [471, 141] width 130 height 130
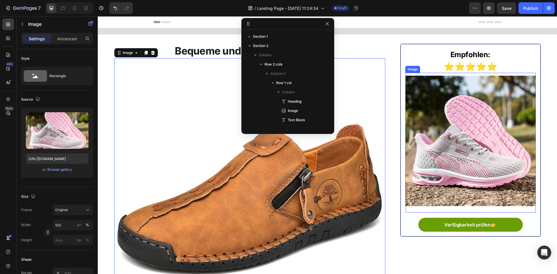
scroll to position [81, 0]
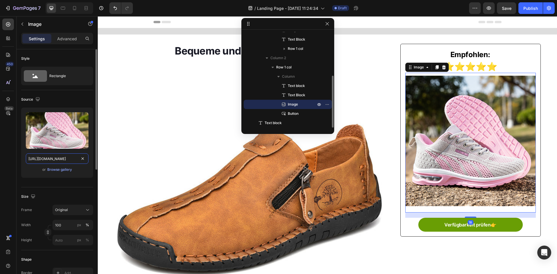
click at [70, 160] on input "[URL][DOMAIN_NAME]" at bounding box center [57, 159] width 63 height 10
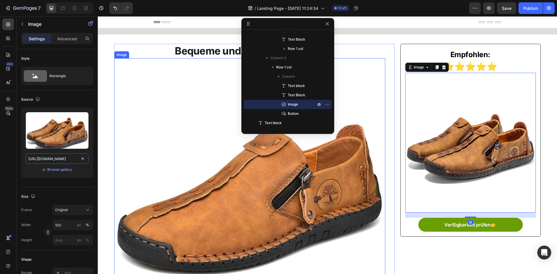
type input "[URL][DOMAIN_NAME]"
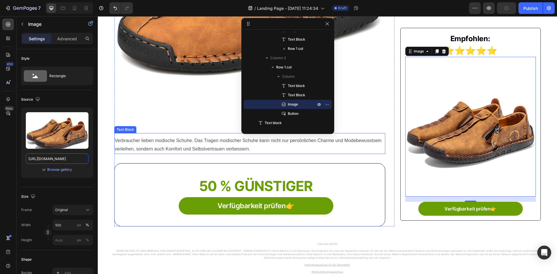
scroll to position [203, 0]
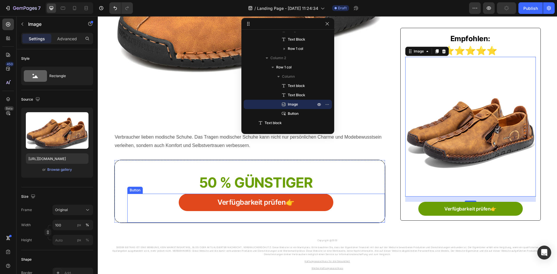
click at [185, 206] on link "Verfügbarkeit prüfen👉" at bounding box center [256, 202] width 155 height 17
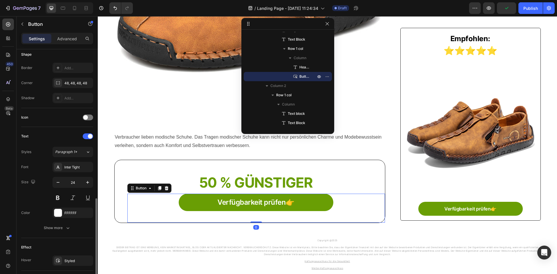
scroll to position [220, 0]
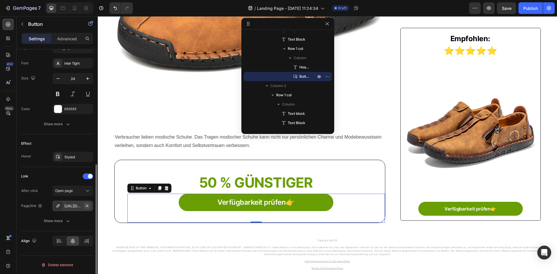
click at [87, 206] on icon "button" at bounding box center [87, 206] width 2 height 2
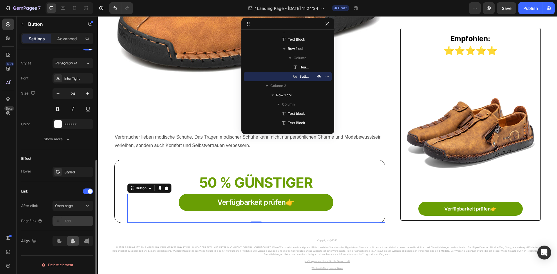
click at [59, 220] on icon at bounding box center [58, 221] width 5 height 5
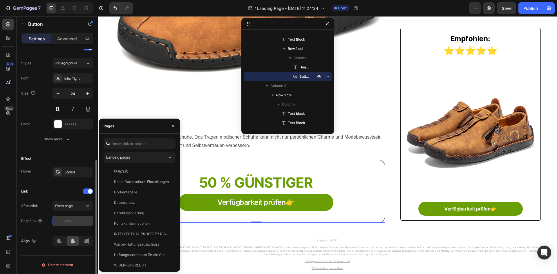
click at [55, 222] on div at bounding box center [58, 221] width 8 height 8
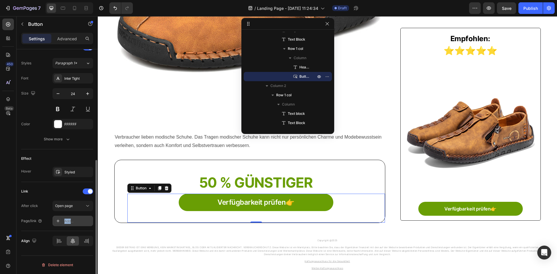
click at [55, 222] on div at bounding box center [58, 221] width 8 height 8
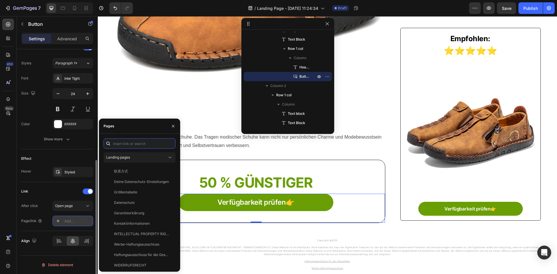
paste input "[URL][DOMAIN_NAME]"
type input "[URL][DOMAIN_NAME]"
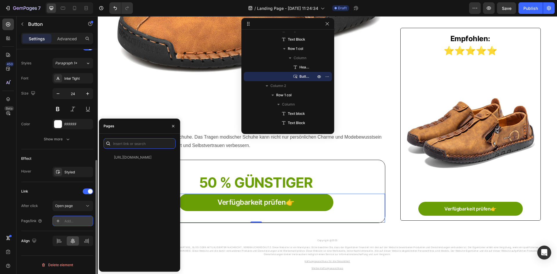
scroll to position [0, 0]
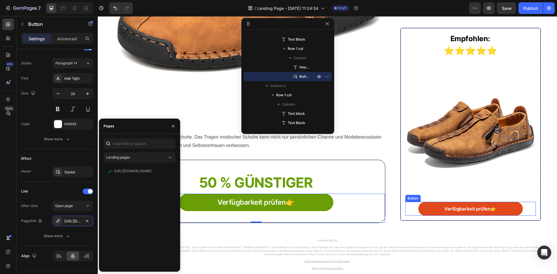
click at [422, 209] on link "Verfügbarkeit prüfen👉" at bounding box center [471, 209] width 104 height 14
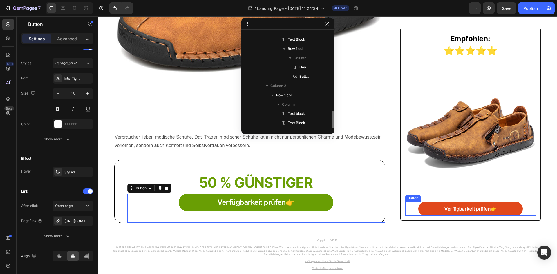
scroll to position [109, 0]
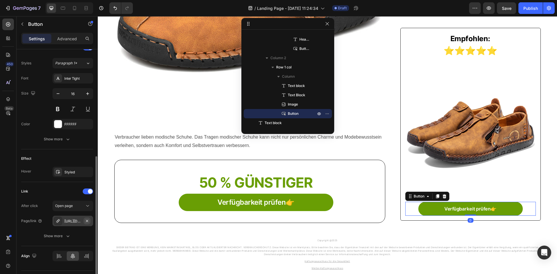
click at [87, 221] on icon "button" at bounding box center [87, 221] width 2 height 2
click at [60, 223] on div at bounding box center [58, 221] width 8 height 8
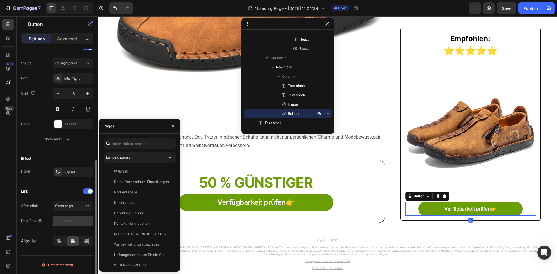
click at [59, 223] on icon at bounding box center [58, 221] width 5 height 5
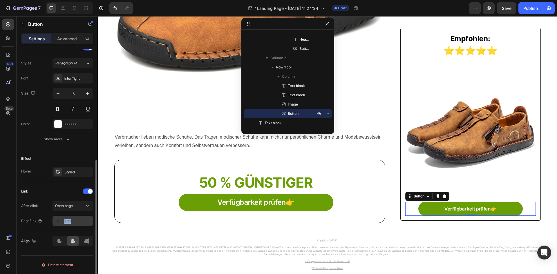
click at [59, 223] on icon at bounding box center [58, 221] width 5 height 5
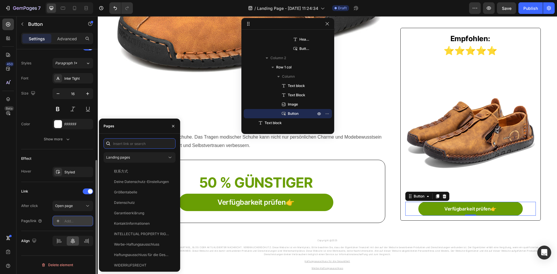
paste input "[URL][DOMAIN_NAME]"
type input "[URL][DOMAIN_NAME]"
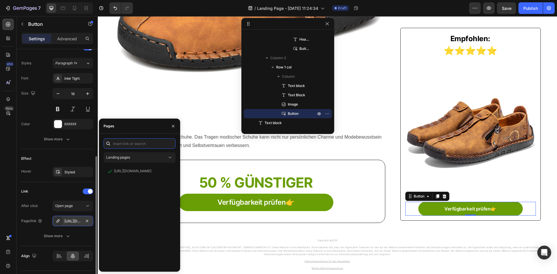
scroll to position [0, 0]
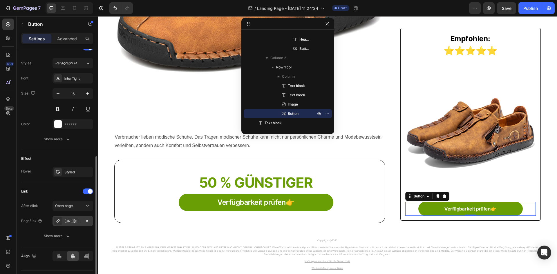
click at [48, 195] on div "Link" at bounding box center [57, 191] width 72 height 9
click at [536, 6] on div "Publish" at bounding box center [531, 8] width 15 height 6
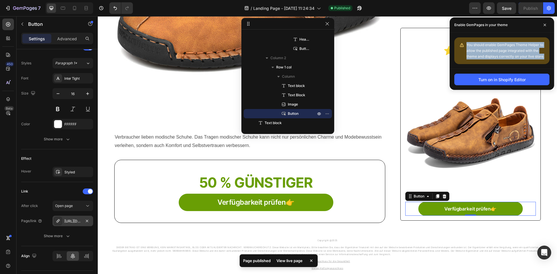
drag, startPoint x: 467, startPoint y: 44, endPoint x: 548, endPoint y: 55, distance: 82.1
click at [548, 55] on div "You should enable GemPages Theme Helper to allow the published page integrated …" at bounding box center [502, 50] width 95 height 27
click at [516, 41] on div "You should enable GemPages Theme Helper to allow the published page integrated …" at bounding box center [502, 50] width 95 height 27
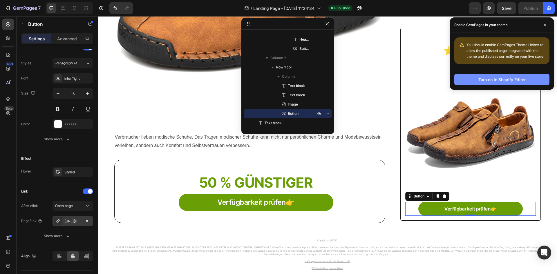
click at [493, 82] on div "Turn on in Shopify Editor" at bounding box center [502, 80] width 47 height 6
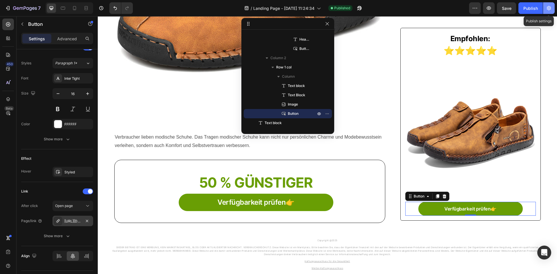
click at [549, 6] on icon "button" at bounding box center [549, 8] width 6 height 6
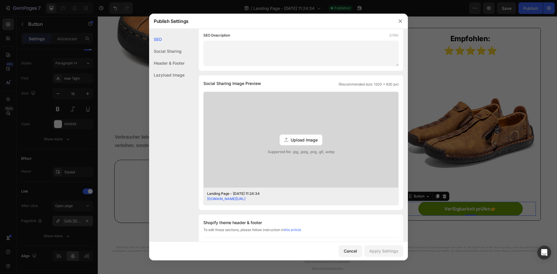
scroll to position [203, 0]
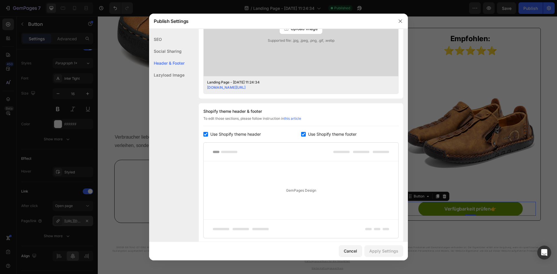
drag, startPoint x: 248, startPoint y: 133, endPoint x: 251, endPoint y: 134, distance: 3.6
click at [247, 133] on span "Use Shopify theme header" at bounding box center [235, 134] width 51 height 7
checkbox input "false"
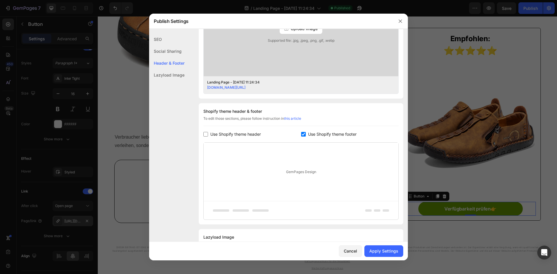
click at [314, 135] on span "Use Shopify theme footer" at bounding box center [332, 134] width 48 height 7
checkbox input "false"
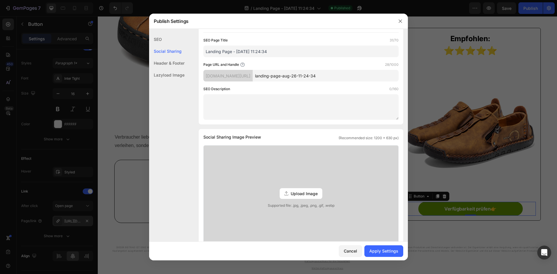
scroll to position [0, 0]
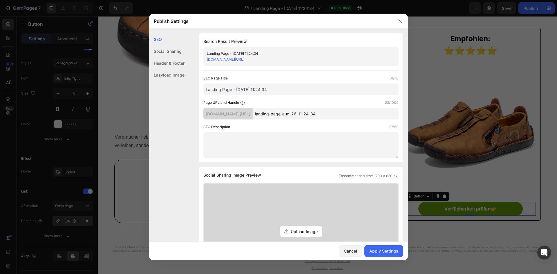
click at [168, 69] on div "Header & Footer" at bounding box center [166, 75] width 35 height 12
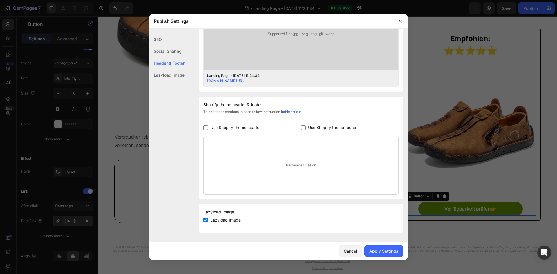
scroll to position [210, 0]
click at [171, 74] on div "Lazyload Image" at bounding box center [166, 75] width 35 height 12
click at [169, 57] on div "Social Sharing" at bounding box center [166, 63] width 35 height 12
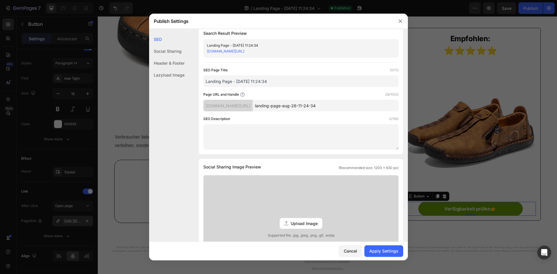
scroll to position [0, 0]
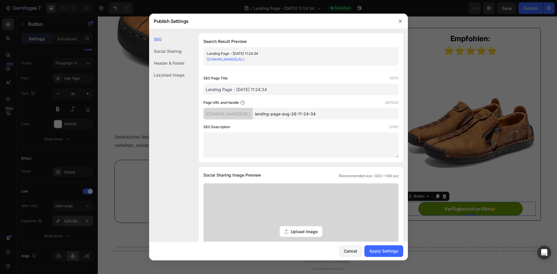
click at [315, 59] on div "[DOMAIN_NAME][URL]" at bounding box center [296, 60] width 179 height 6
click at [311, 113] on input "landing-page-aug-26-11-24-34" at bounding box center [326, 114] width 146 height 12
click at [400, 19] on icon "button" at bounding box center [400, 21] width 5 height 5
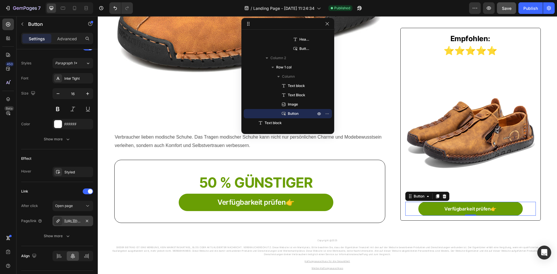
click at [511, 10] on span "Save" at bounding box center [507, 8] width 10 height 5
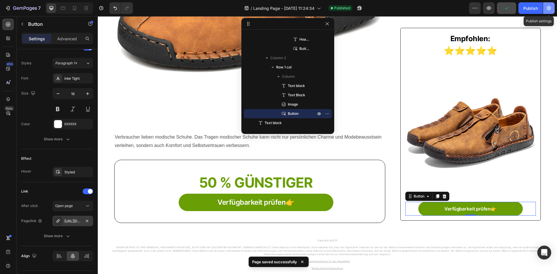
click at [547, 9] on icon "button" at bounding box center [549, 8] width 6 height 6
